Goal: Check status: Check status

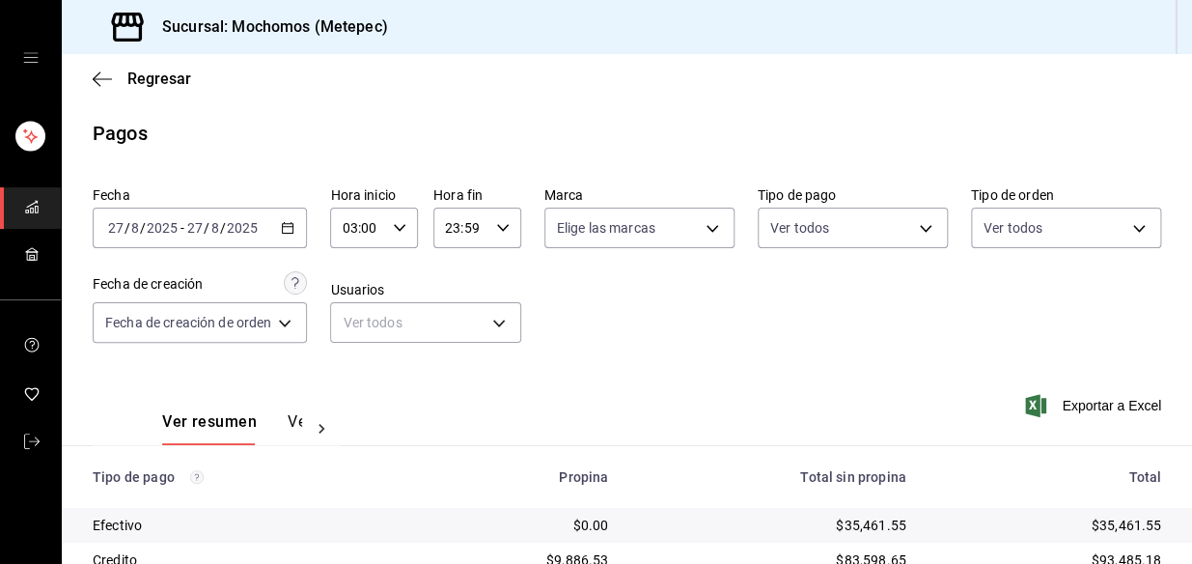
scroll to position [323, 0]
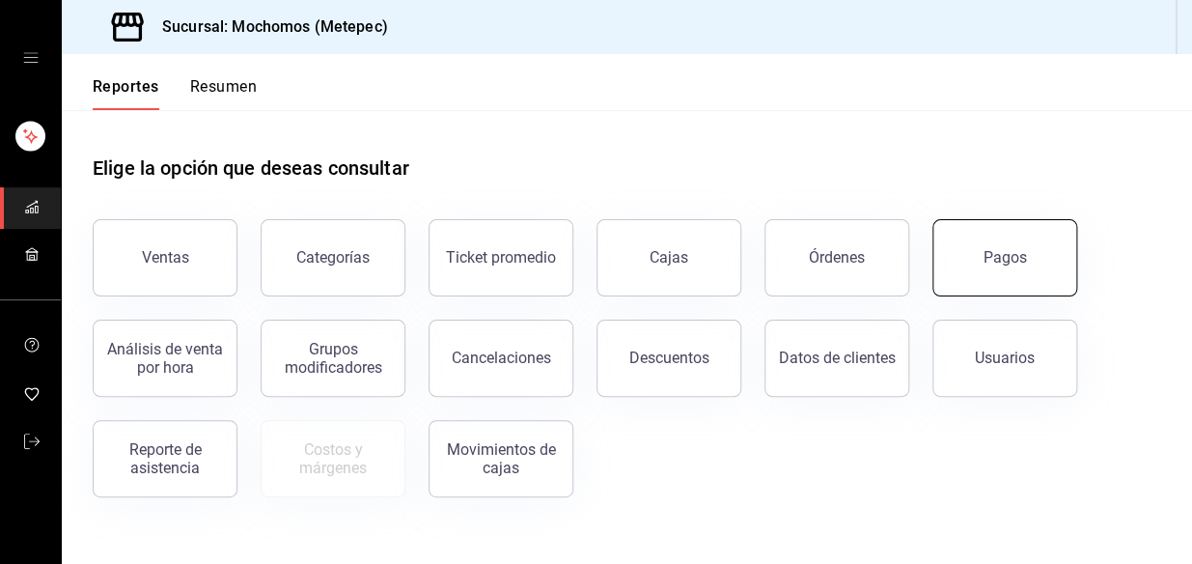
click at [967, 288] on button "Pagos" at bounding box center [1004, 257] width 145 height 77
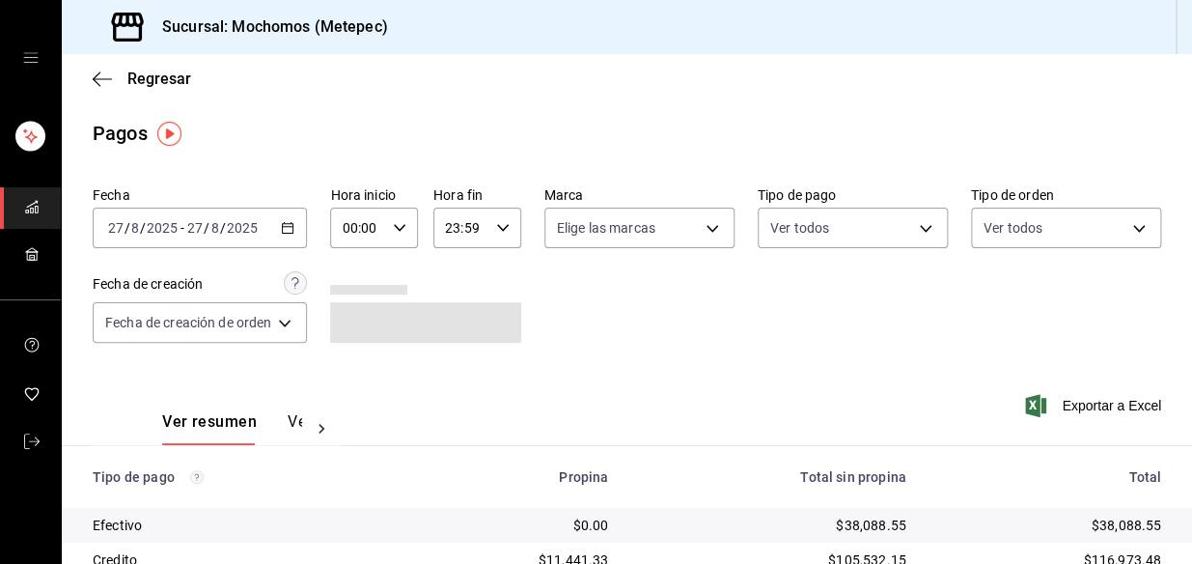
click at [290, 221] on icon "button" at bounding box center [288, 228] width 14 height 14
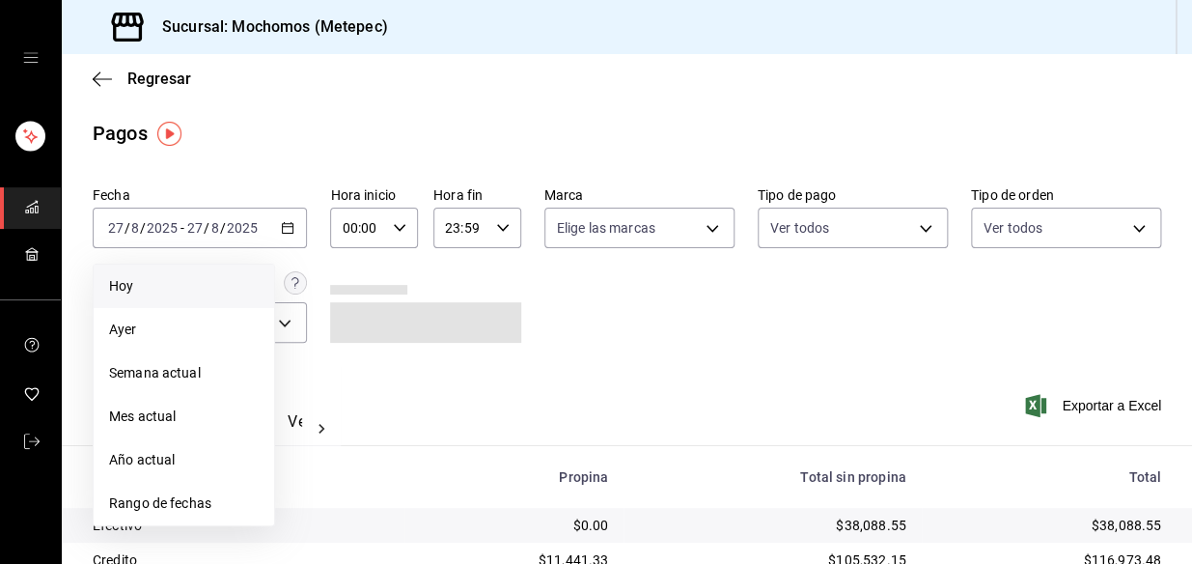
click at [159, 287] on span "Hoy" at bounding box center [184, 286] width 150 height 20
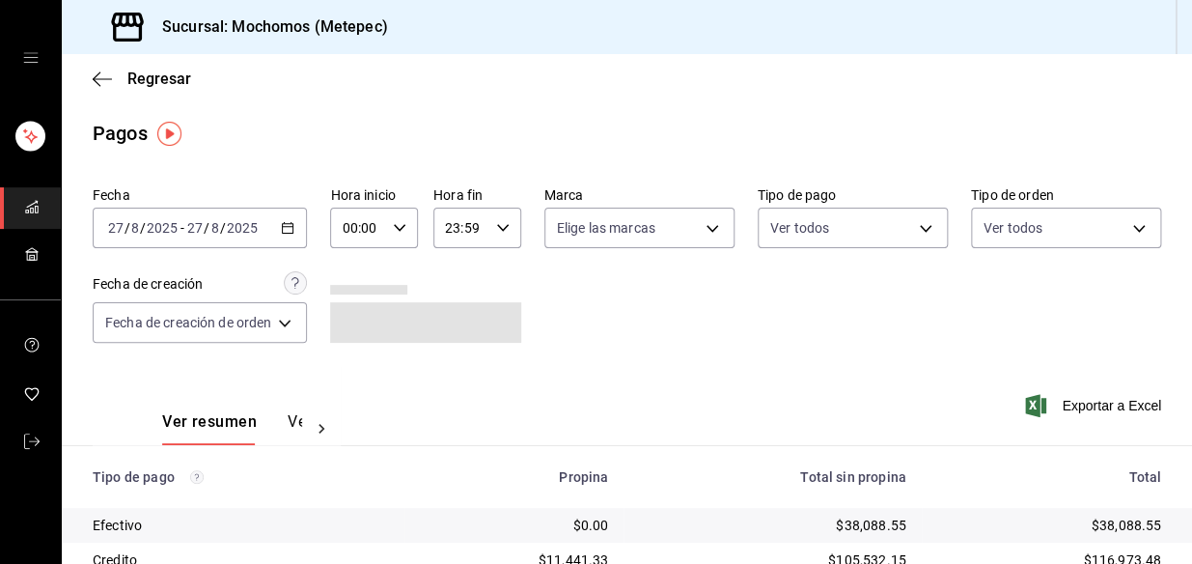
click at [405, 233] on icon "button" at bounding box center [400, 228] width 14 height 14
click at [360, 368] on span "04" at bounding box center [353, 375] width 13 height 15
type input "04:00"
click at [614, 317] on div at bounding box center [596, 282] width 1192 height 564
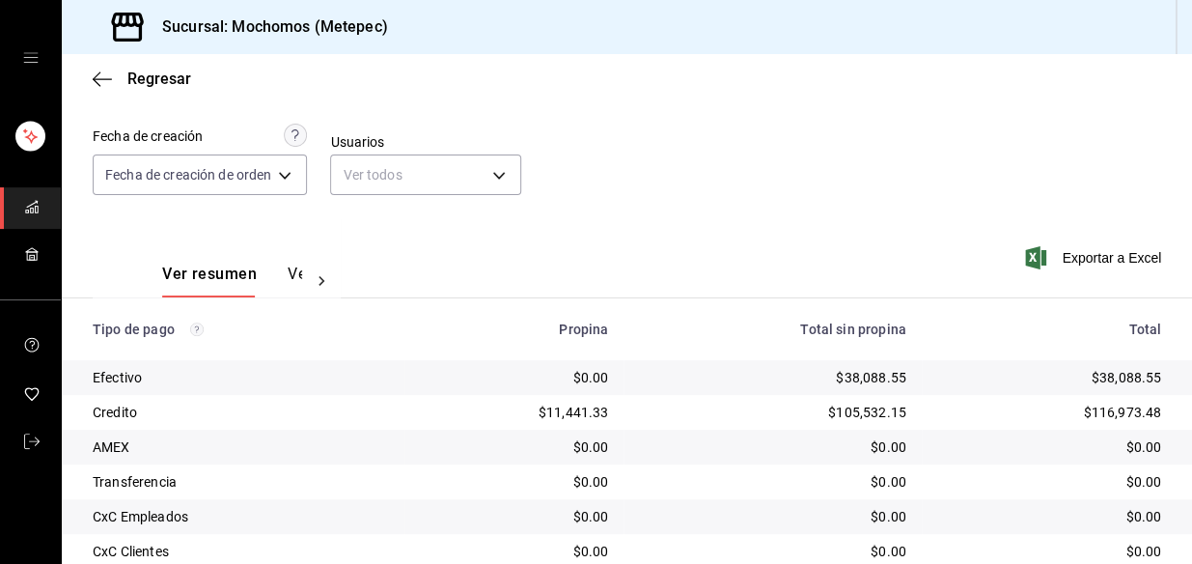
scroll to position [323, 0]
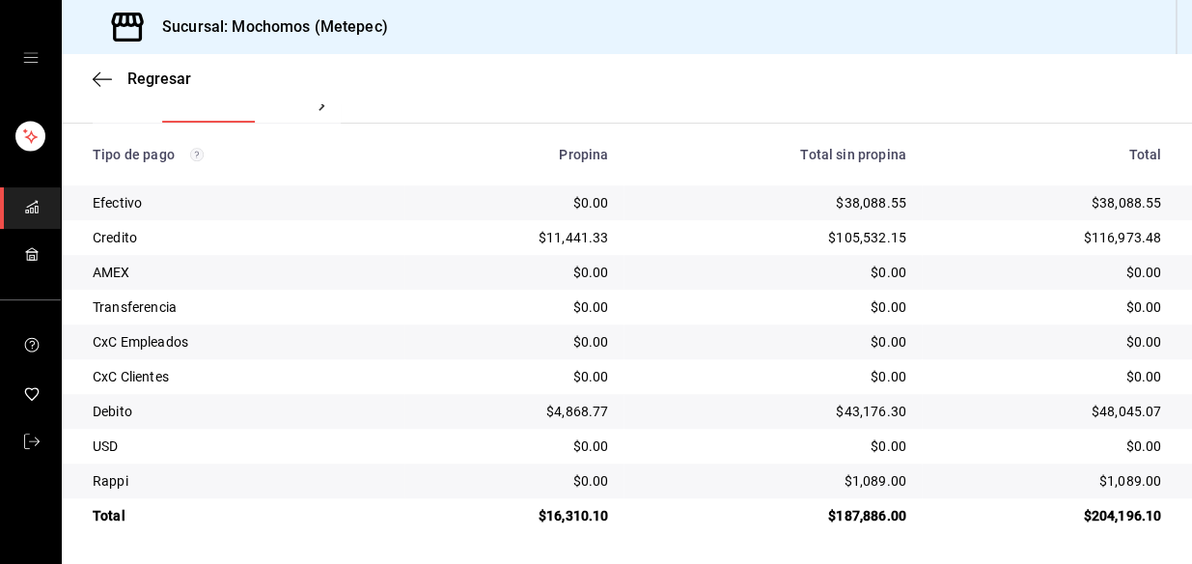
click at [639, 338] on div "$0.00" at bounding box center [772, 341] width 266 height 19
